Goal: Task Accomplishment & Management: Manage account settings

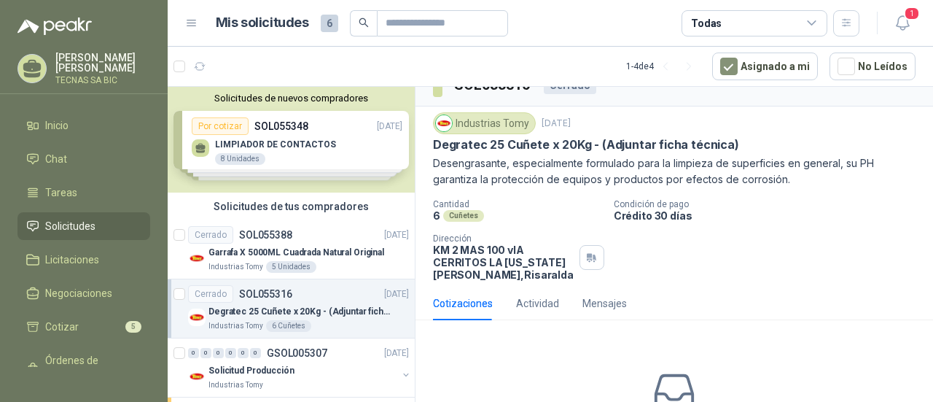
scroll to position [19, 0]
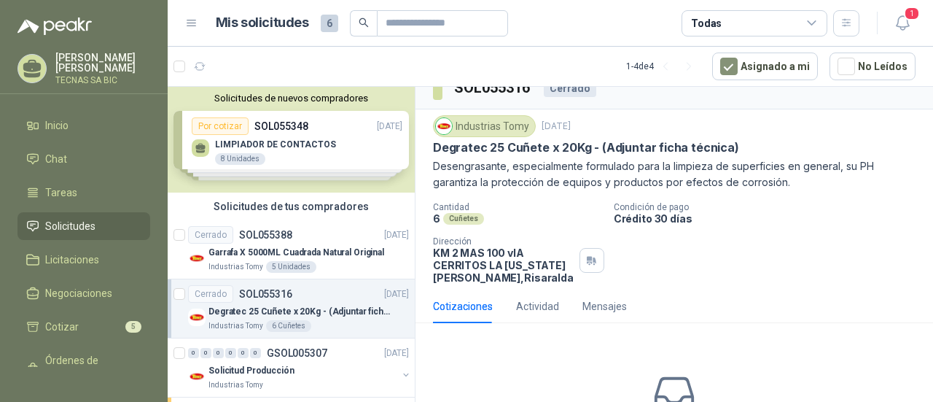
click at [489, 182] on p "Desengrasante, especialmente formulado para la limpieza de superficies en gener…" at bounding box center [674, 174] width 483 height 32
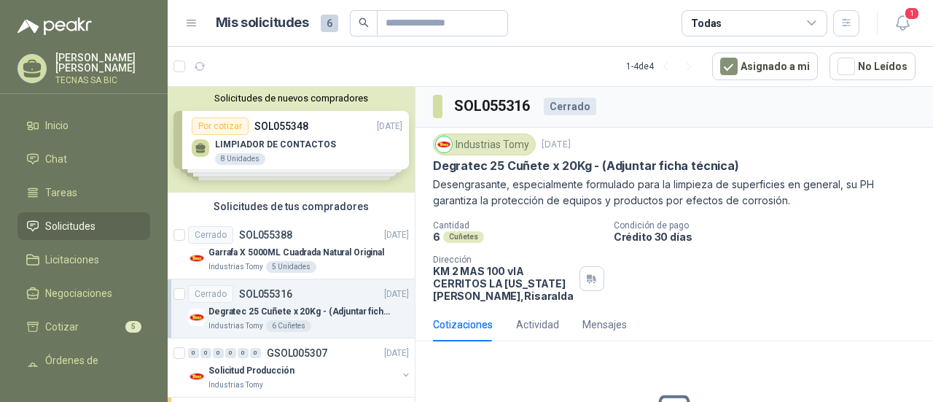
scroll to position [0, 0]
click at [491, 148] on div "Industrias Tomy" at bounding box center [484, 145] width 103 height 22
click at [461, 233] on div "Cuñetes" at bounding box center [463, 238] width 41 height 12
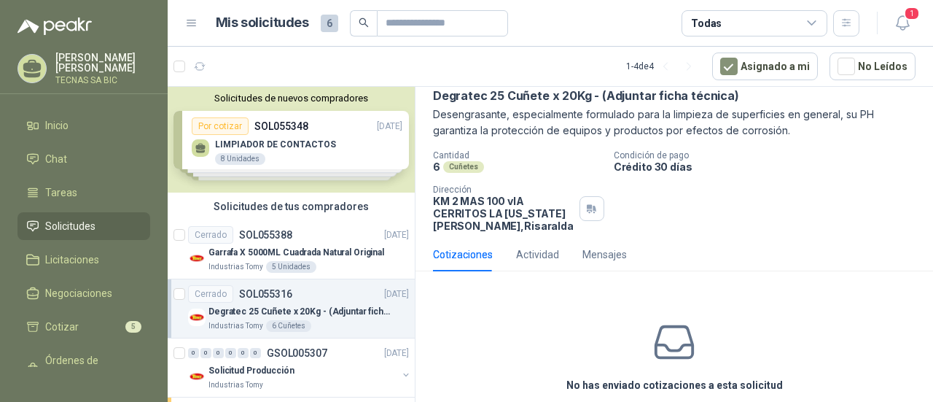
scroll to position [73, 0]
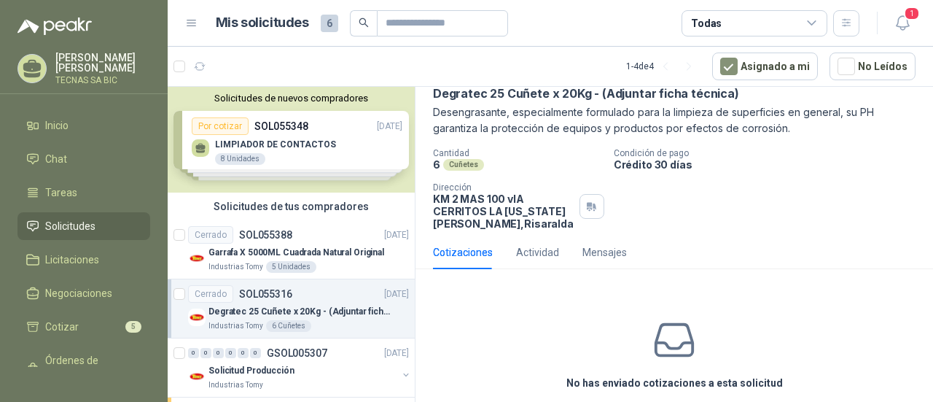
click at [88, 222] on span "Solicitudes" at bounding box center [70, 226] width 50 height 16
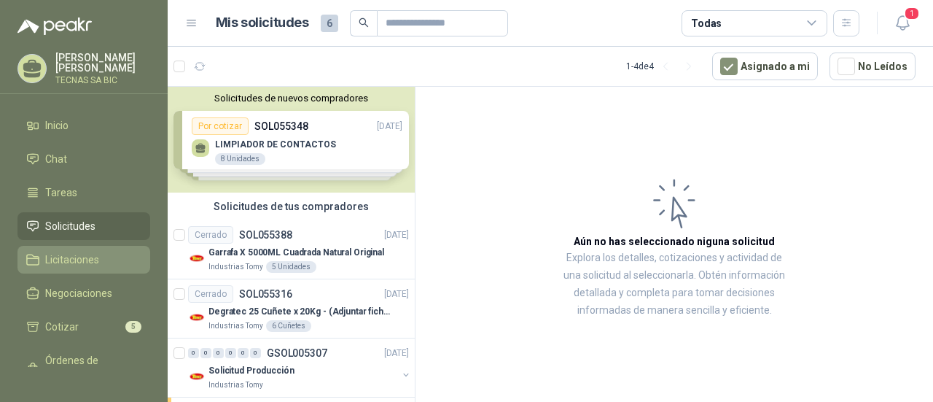
click at [83, 259] on span "Licitaciones" at bounding box center [72, 260] width 54 height 16
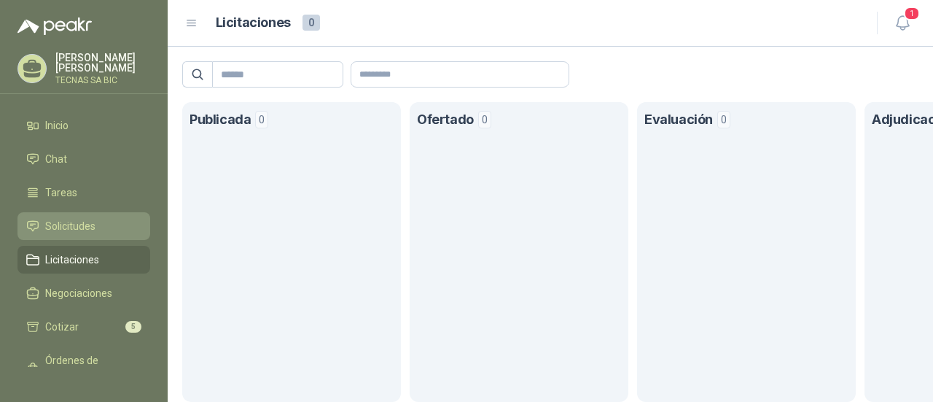
click at [101, 221] on li "Solicitudes" at bounding box center [83, 226] width 115 height 16
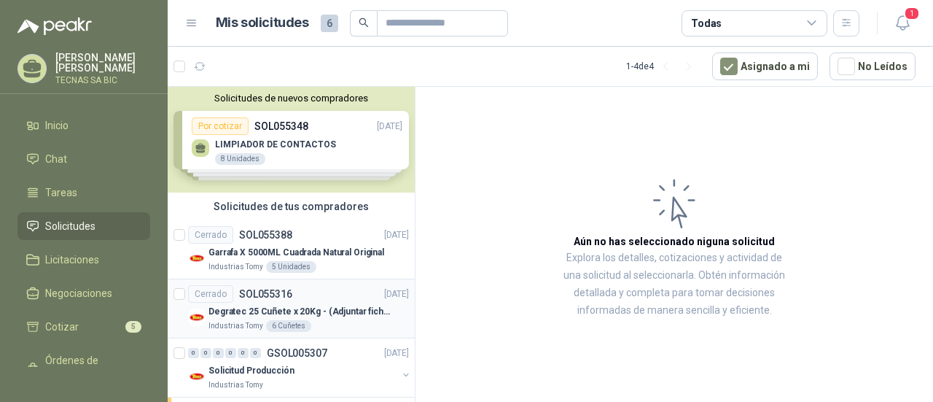
click at [265, 298] on p "SOL055316" at bounding box center [265, 294] width 53 height 10
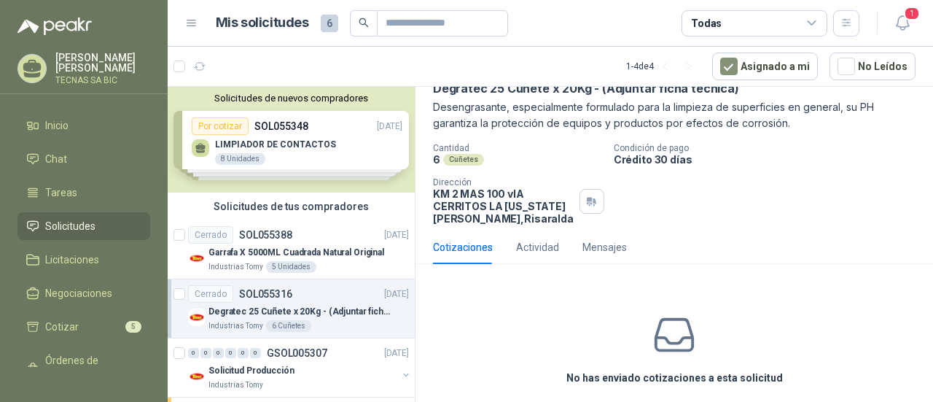
scroll to position [92, 0]
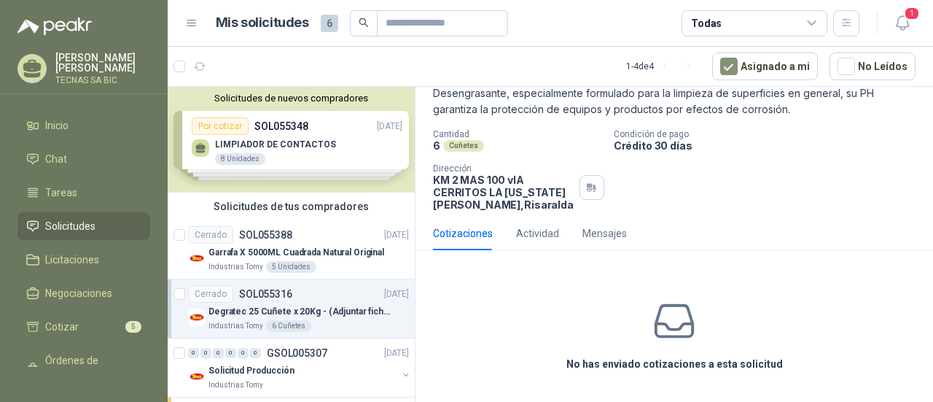
click at [463, 235] on div "Cotizaciones" at bounding box center [463, 233] width 60 height 16
click at [685, 335] on icon at bounding box center [675, 321] width 46 height 46
click at [586, 187] on body "[PERSON_NAME] TECNAS SA BIC Inicio Chat Tareas Solicitudes Licitaciones Negocia…" at bounding box center [466, 201] width 933 height 402
click at [722, 201] on div "Cantidad 6 Cuñetes Condición de pago Crédito 30 días Dirección KM 2 MAS 100 vIA…" at bounding box center [674, 170] width 483 height 82
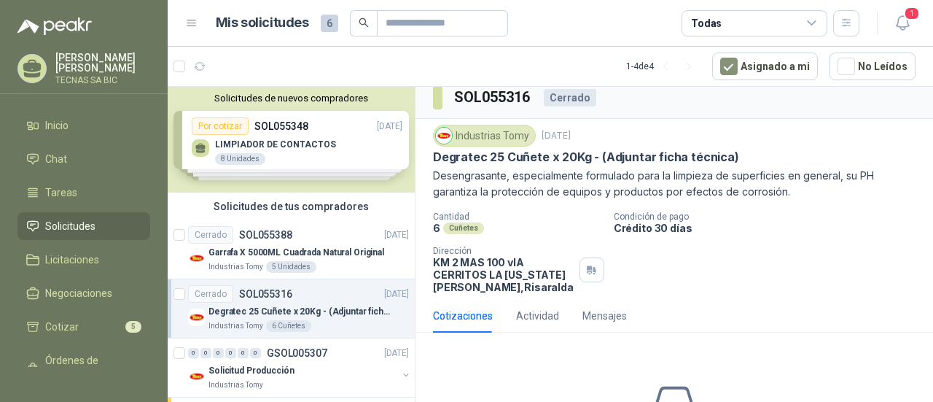
scroll to position [0, 0]
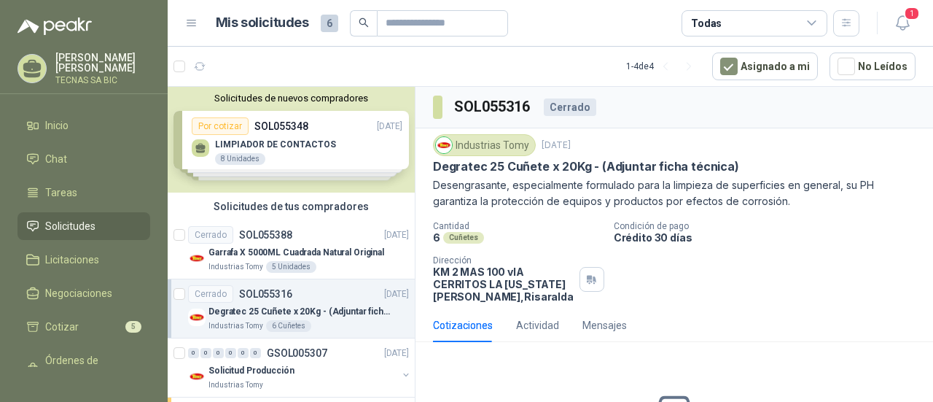
click at [571, 109] on div "Cerrado" at bounding box center [570, 107] width 53 height 18
click at [745, 235] on p "Crédito 30 días" at bounding box center [771, 237] width 314 height 12
click at [249, 310] on p "Degratec 25 Cuñete x 20Kg - (Adjuntar ficha técnica)" at bounding box center [300, 312] width 182 height 14
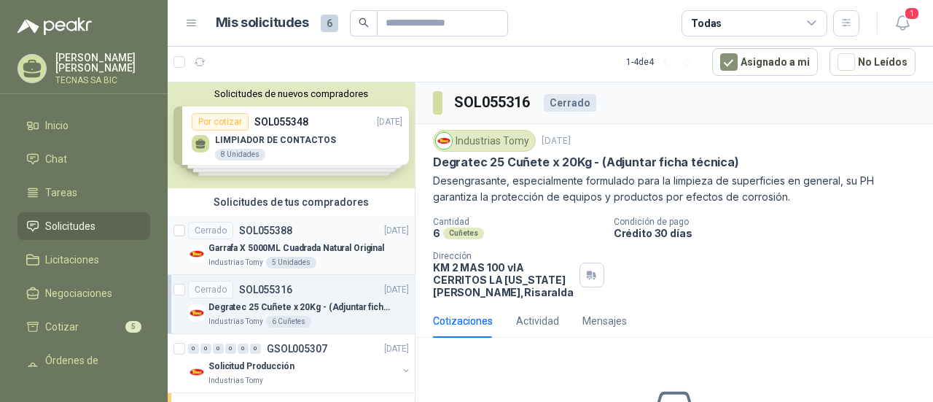
click at [263, 251] on p "Garrafa X 5000ML Cuadrada Natural Original" at bounding box center [297, 248] width 176 height 14
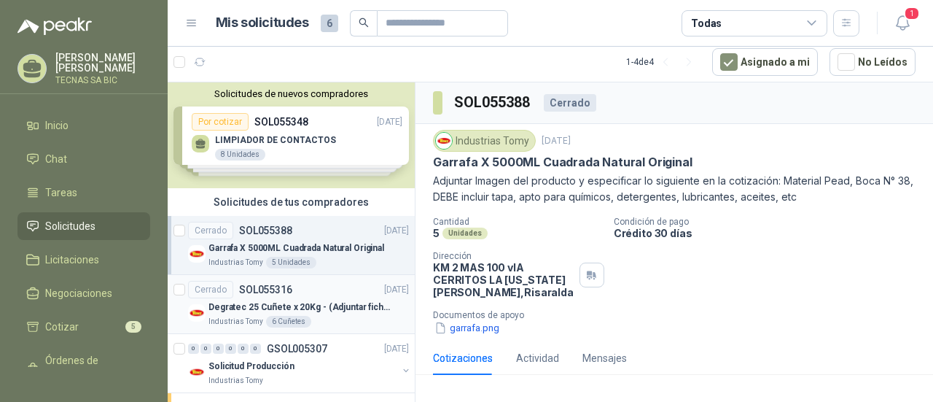
click at [279, 291] on p "SOL055316" at bounding box center [265, 289] width 53 height 10
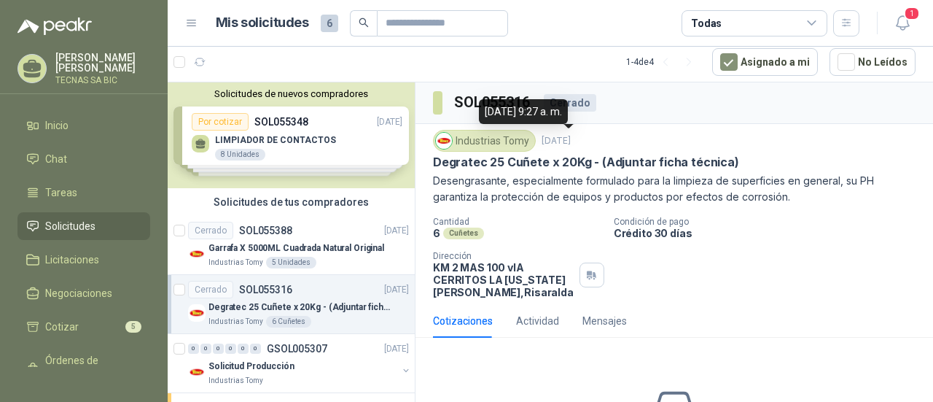
click at [549, 141] on p "[DATE]" at bounding box center [556, 141] width 29 height 14
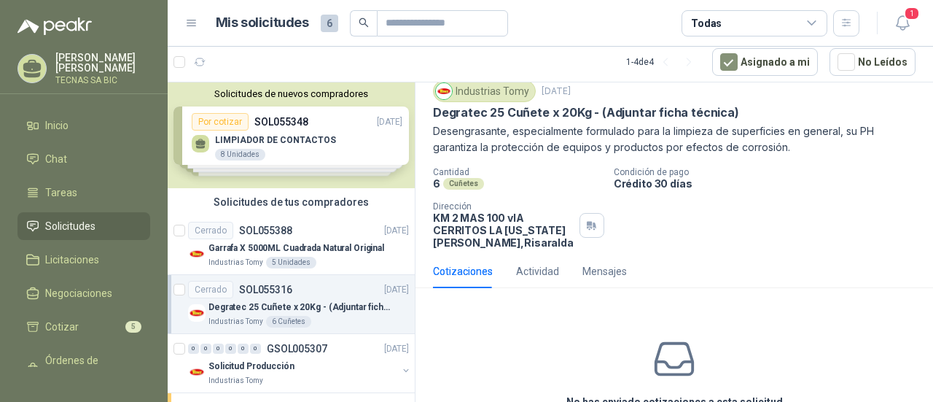
scroll to position [73, 0]
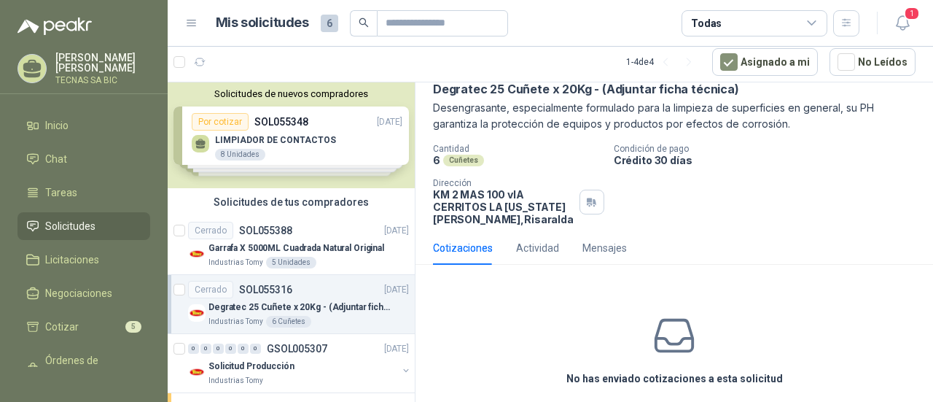
click at [469, 164] on div "Cuñetes" at bounding box center [463, 161] width 41 height 12
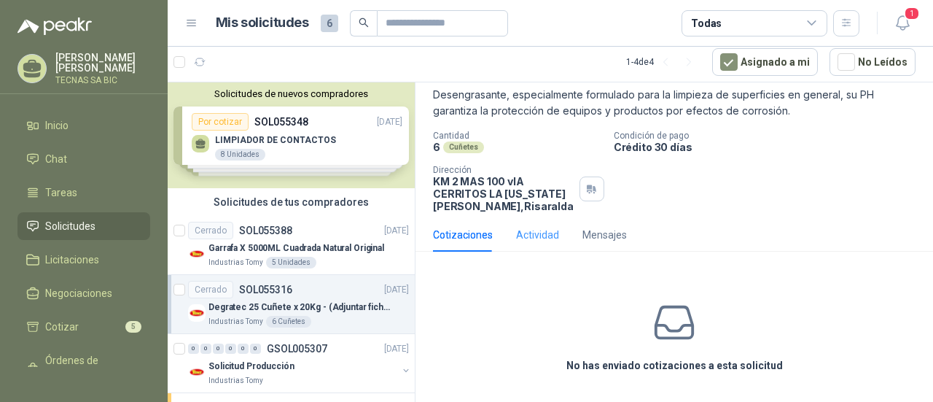
scroll to position [92, 0]
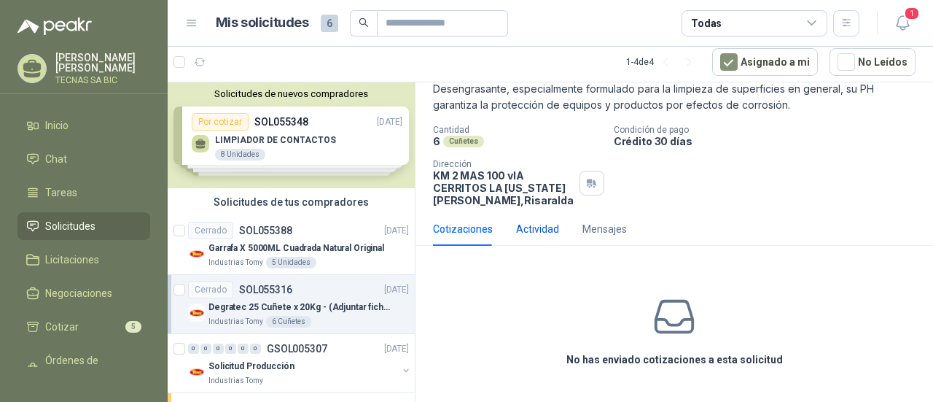
click at [535, 231] on div "Actividad" at bounding box center [537, 229] width 43 height 16
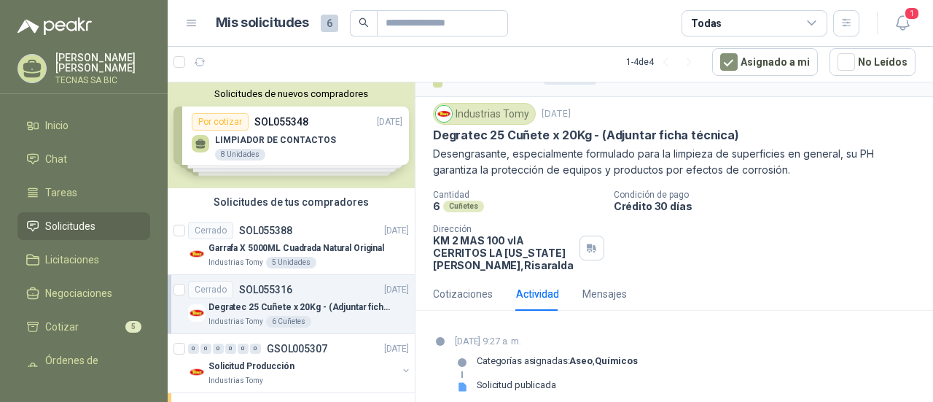
scroll to position [40, 0]
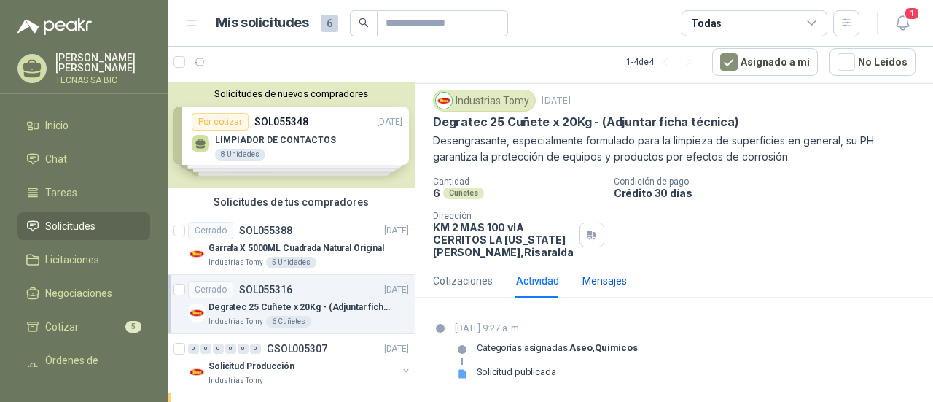
click at [604, 283] on div "Mensajes" at bounding box center [605, 281] width 44 height 16
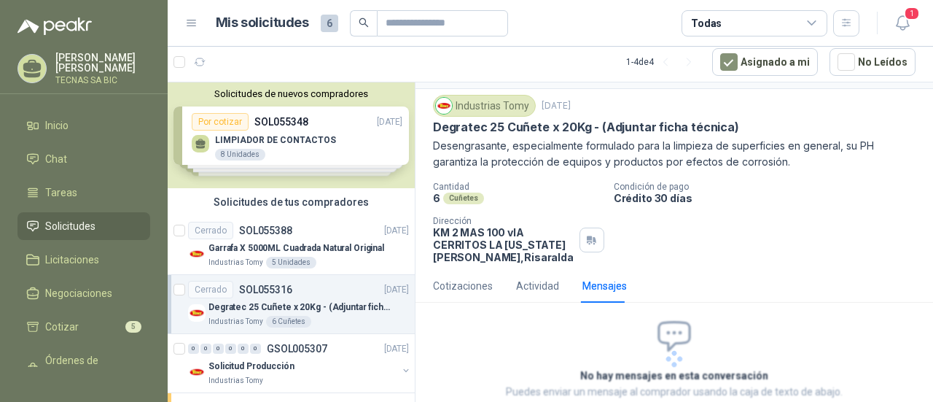
scroll to position [34, 0]
